Goal: Information Seeking & Learning: Learn about a topic

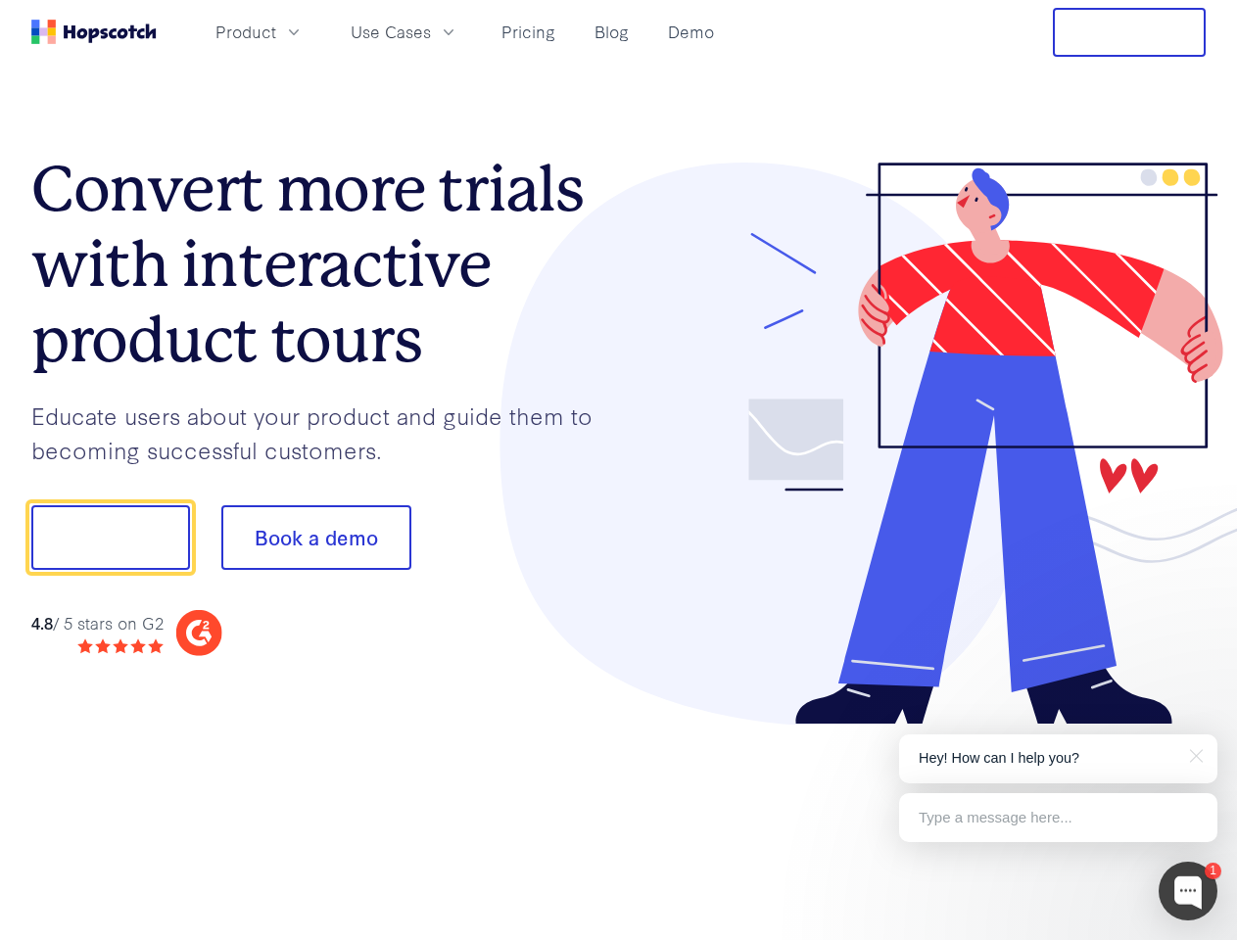
click at [619, 470] on div at bounding box center [913, 444] width 588 height 563
click at [276, 31] on span "Product" at bounding box center [246, 32] width 61 height 24
click at [431, 31] on span "Use Cases" at bounding box center [391, 32] width 80 height 24
click at [1130, 32] on button "Free Trial" at bounding box center [1129, 32] width 153 height 49
click at [110, 538] on button "Show me!" at bounding box center [110, 537] width 159 height 65
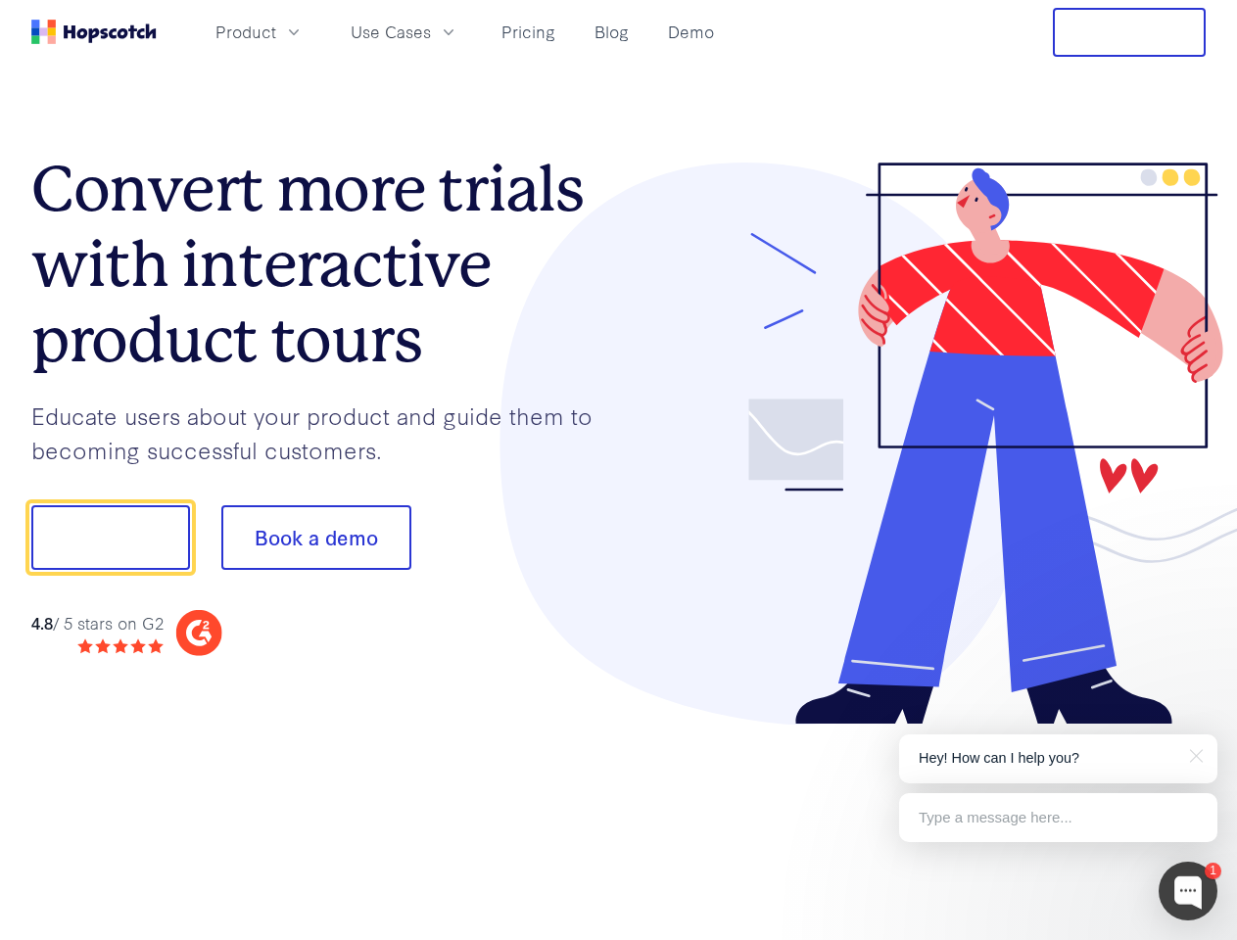
click at [315, 538] on button "Book a demo" at bounding box center [316, 537] width 190 height 65
click at [1188, 891] on div at bounding box center [1188, 891] width 59 height 59
click at [1058, 759] on p "Hey! How can I help you?" at bounding box center [1058, 758] width 279 height 21
click at [1193, 754] on div at bounding box center [1033, 535] width 367 height 653
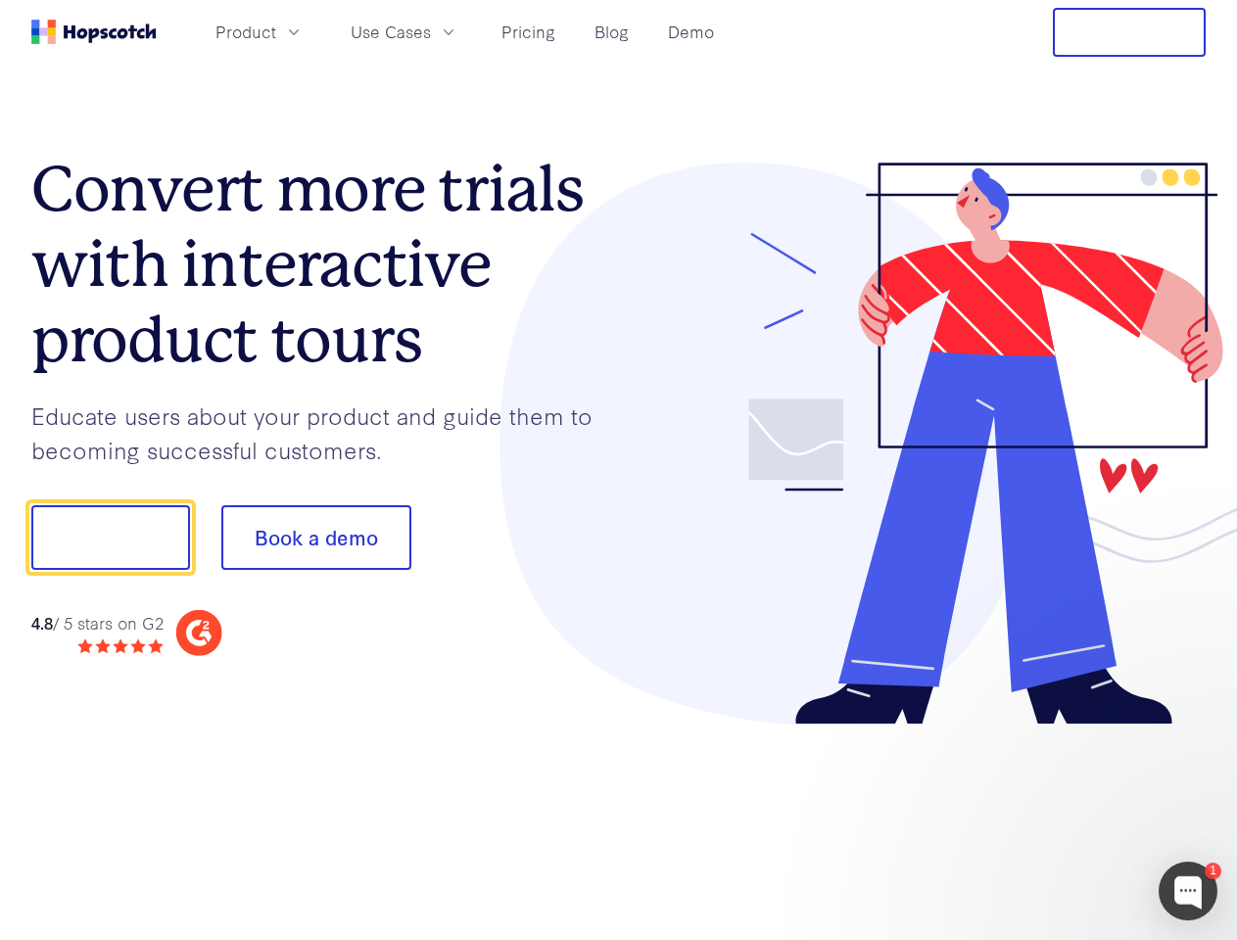
click at [1058, 818] on div at bounding box center [1033, 666] width 367 height 391
